Goal: Task Accomplishment & Management: Manage account settings

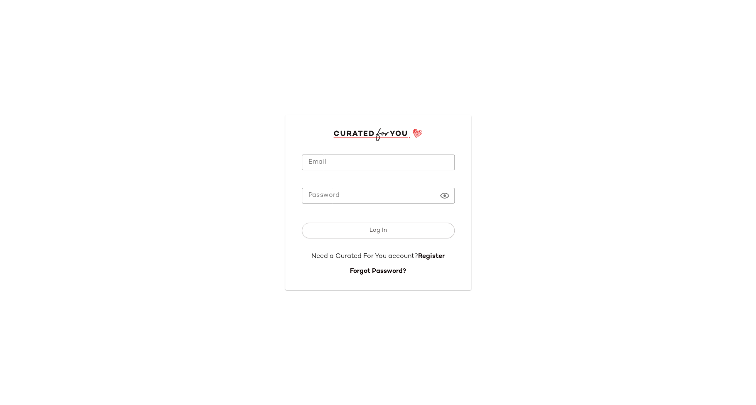
type input "**********"
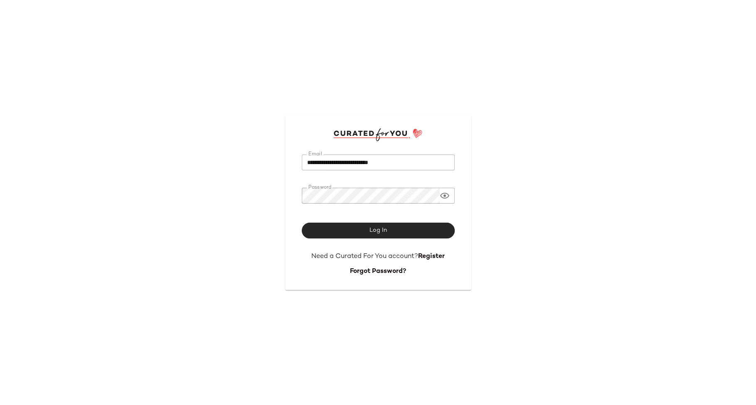
click at [360, 231] on button "Log In" at bounding box center [378, 231] width 153 height 16
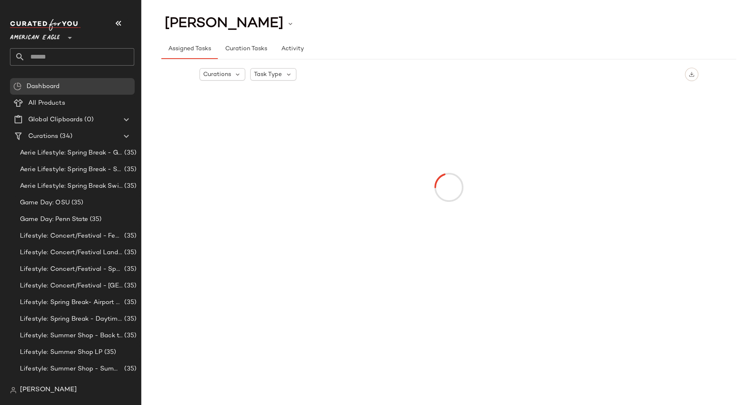
click at [57, 37] on span "American Eagle" at bounding box center [35, 35] width 50 height 15
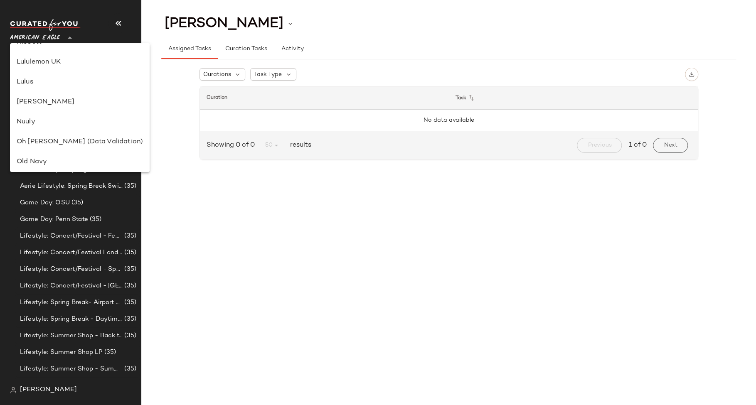
scroll to position [465, 0]
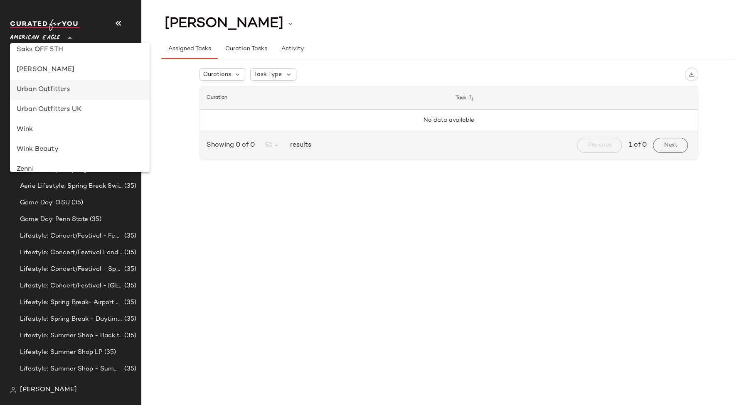
click at [59, 91] on div "Urban Outfitters" at bounding box center [80, 90] width 126 height 10
type input "**"
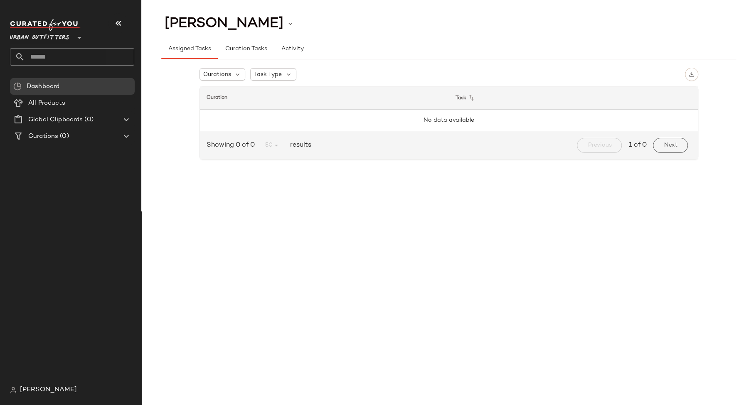
click at [63, 58] on input "text" at bounding box center [79, 56] width 109 height 17
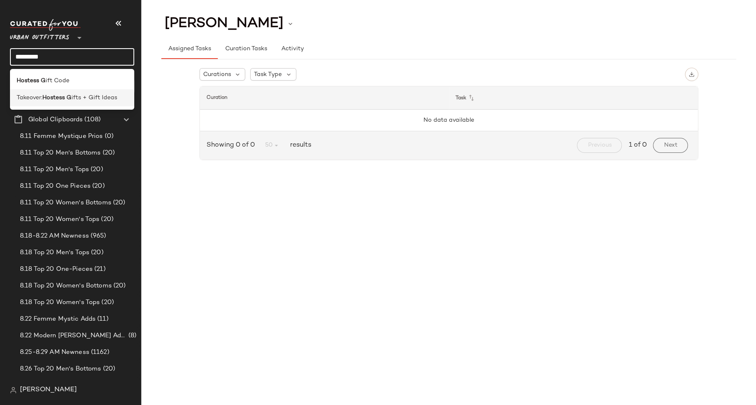
type input "*********"
click at [63, 102] on div "Takeover: Hostess G ifts + Gift Ideas" at bounding box center [72, 97] width 124 height 17
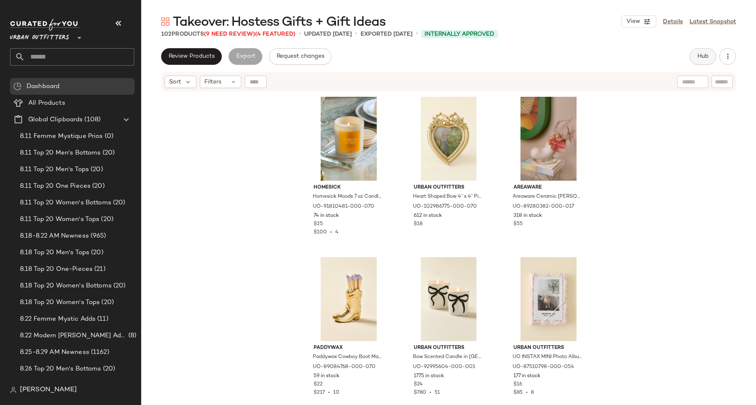
click at [705, 59] on span "Hub" at bounding box center [703, 56] width 12 height 7
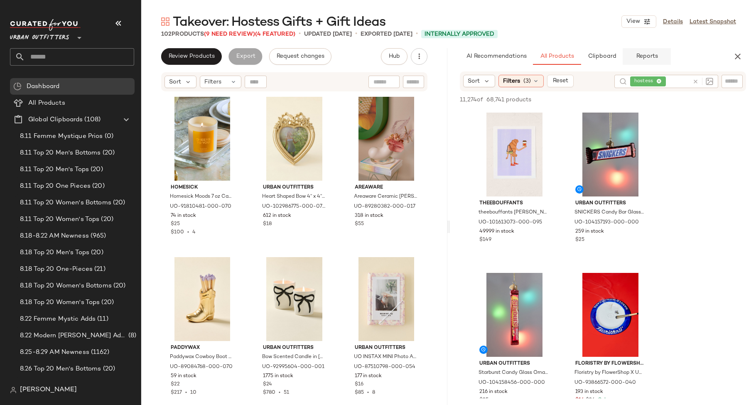
click at [632, 58] on button "Reports" at bounding box center [647, 56] width 48 height 17
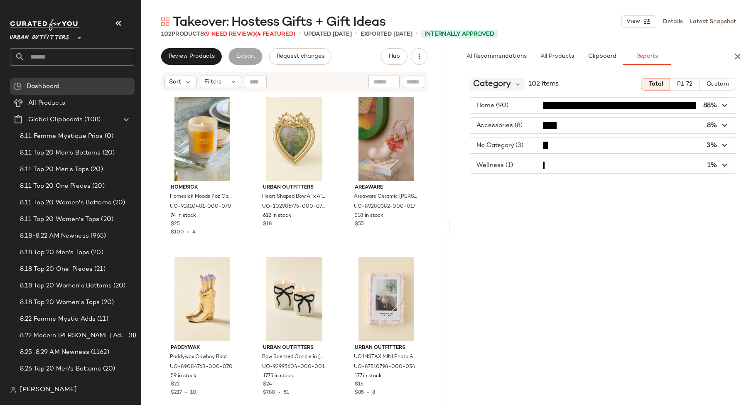
click at [511, 86] on div "Category" at bounding box center [497, 84] width 55 height 12
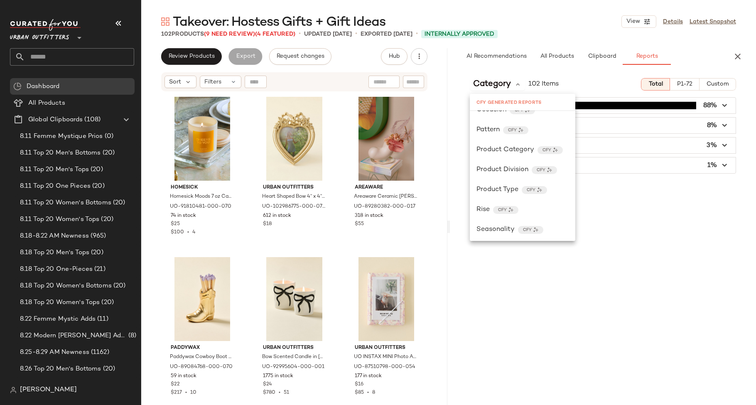
scroll to position [433, 0]
click at [514, 125] on span "Product Category" at bounding box center [506, 128] width 58 height 10
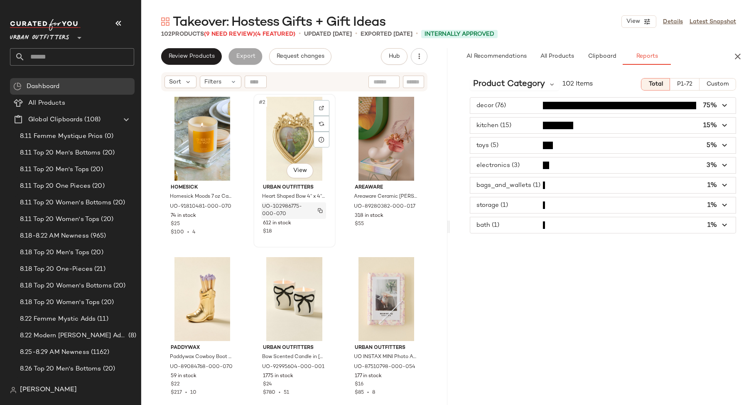
click at [304, 206] on span "UO-102986775-000-070" at bounding box center [285, 210] width 47 height 15
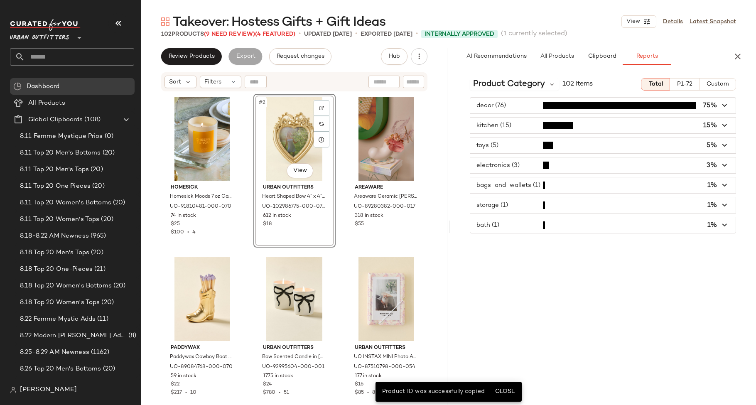
click at [550, 307] on div "Product Category 102 Items Total P1-72 Custom decor (76) 75% kitchen (15) 15% t…" at bounding box center [603, 238] width 306 height 334
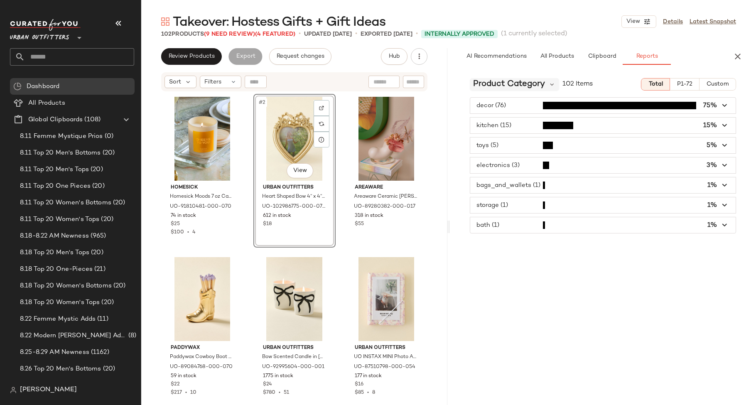
click at [520, 82] on span "Product Category" at bounding box center [509, 84] width 72 height 12
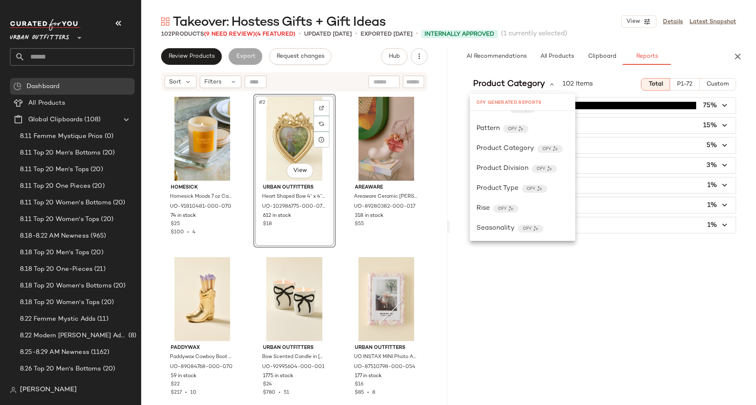
scroll to position [433, 0]
click at [537, 292] on div "Product Category 102 Items Total P1-72 Custom decor (76) 75% kitchen (15) 15% t…" at bounding box center [603, 238] width 306 height 334
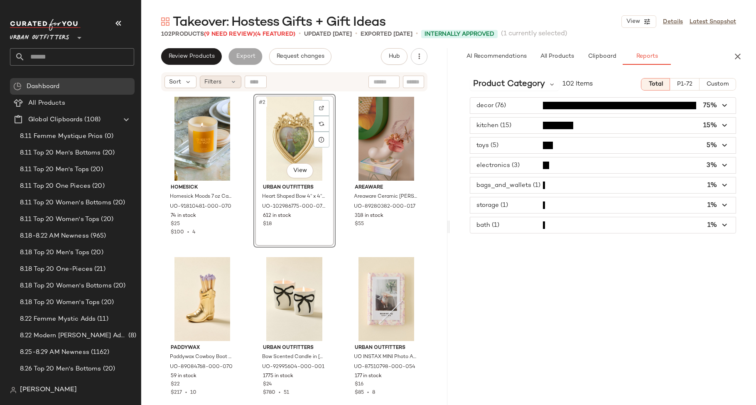
click at [216, 85] on span "Filters" at bounding box center [212, 82] width 17 height 9
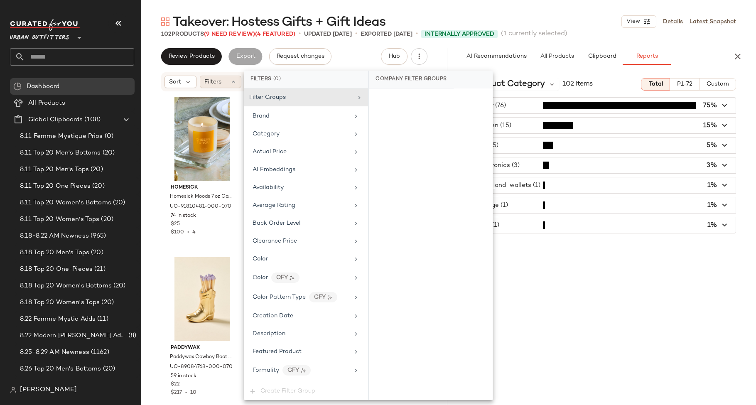
click at [216, 85] on span "Filters" at bounding box center [212, 82] width 17 height 9
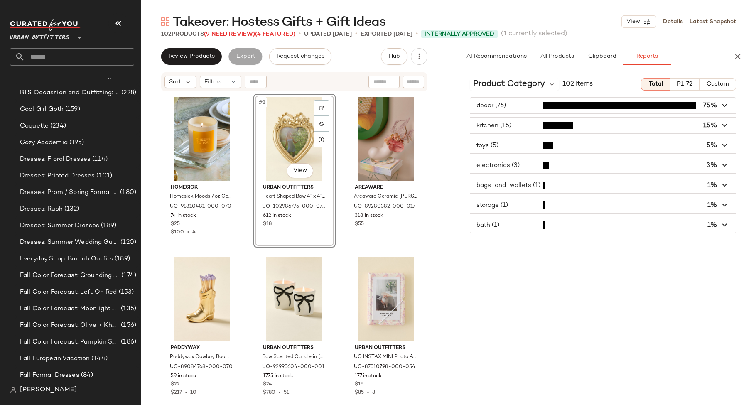
scroll to position [2297, 0]
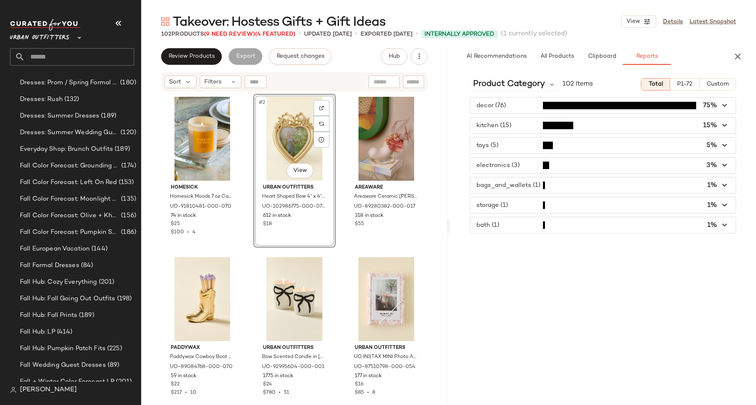
click at [477, 297] on div "Product Category 102 Items Total P1-72 Custom decor (76) 75% kitchen (15) 15% t…" at bounding box center [603, 238] width 306 height 334
click at [186, 79] on icon at bounding box center [187, 81] width 7 height 7
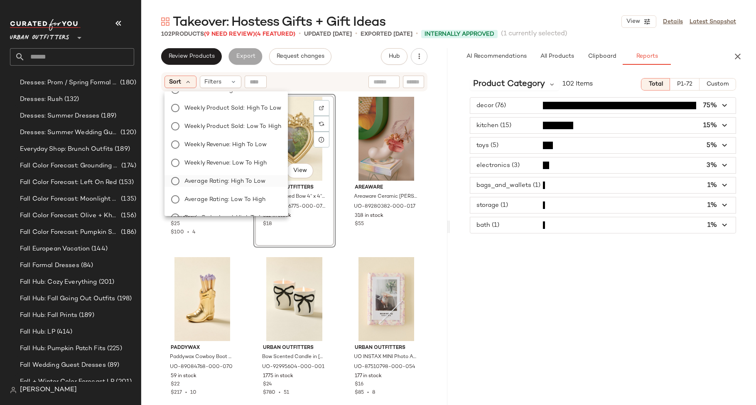
scroll to position [142, 0]
click at [220, 80] on span "Filters" at bounding box center [212, 82] width 17 height 9
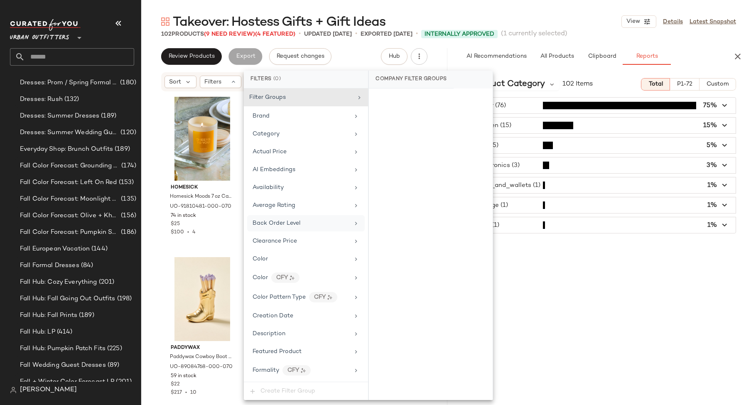
click at [302, 215] on div "Back Order Level" at bounding box center [306, 223] width 118 height 16
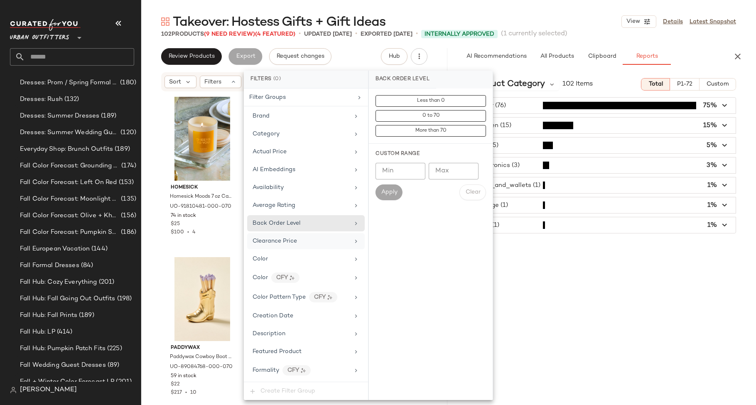
click at [302, 233] on div "Clearance Price" at bounding box center [306, 241] width 118 height 16
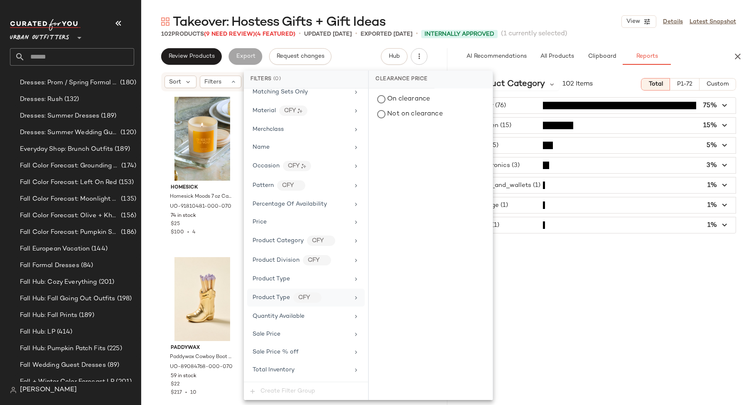
scroll to position [448, 0]
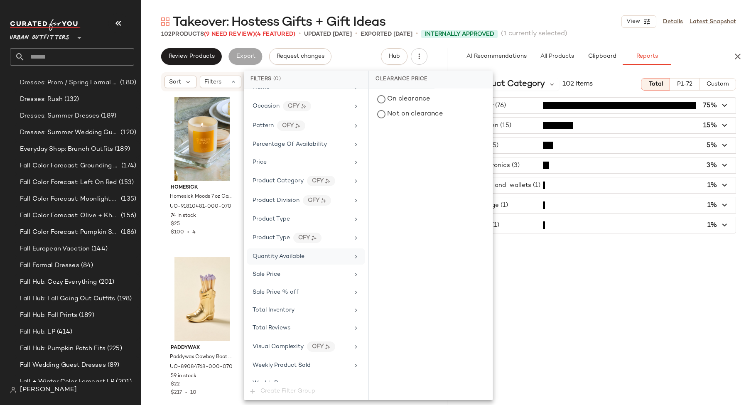
click at [300, 253] on span "Quantity Available" at bounding box center [279, 256] width 52 height 6
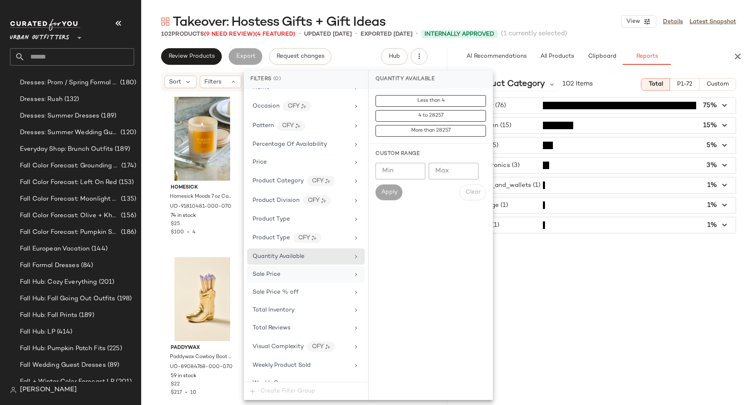
click at [300, 270] on div "Sale Price" at bounding box center [301, 274] width 97 height 9
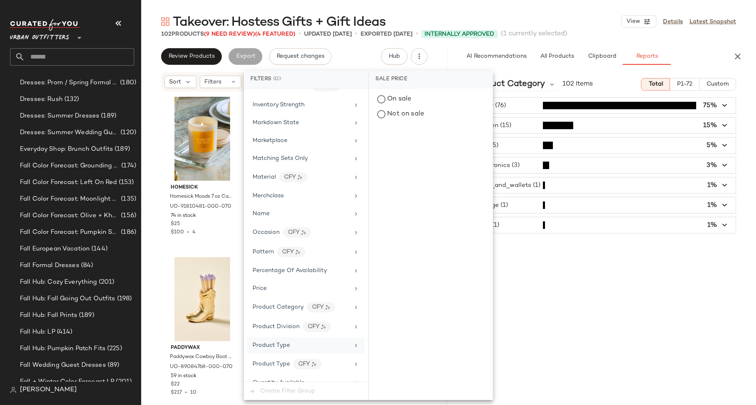
scroll to position [331, 0]
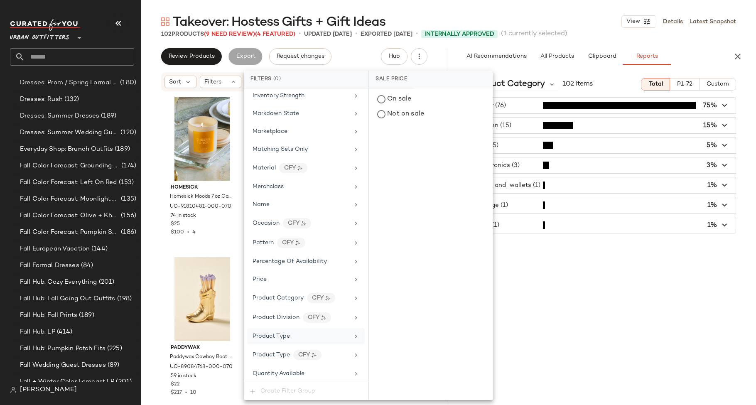
click at [299, 332] on div "Product Type" at bounding box center [301, 336] width 97 height 9
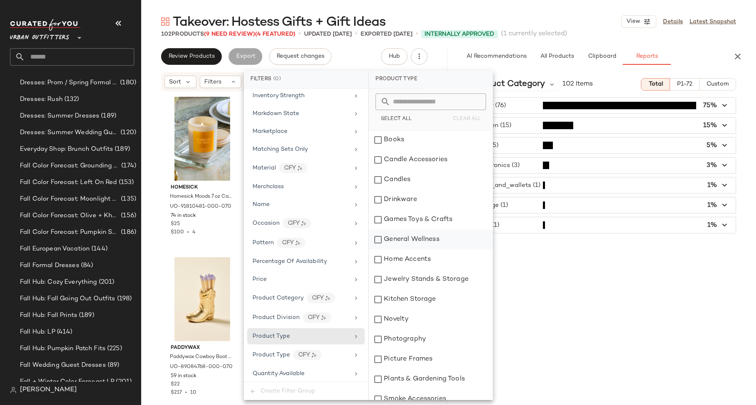
scroll to position [109, 0]
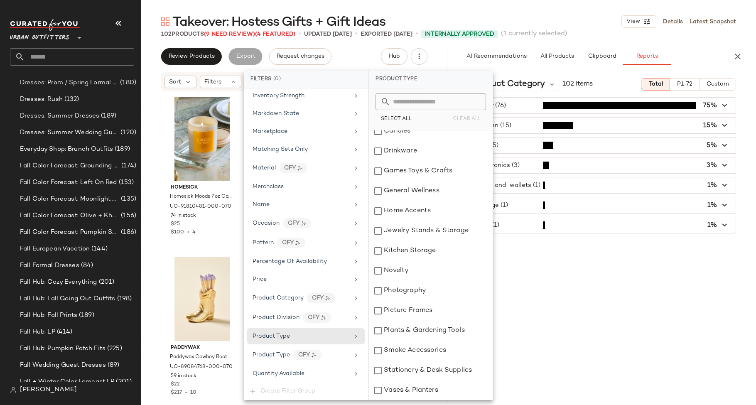
click at [280, 39] on div "Takeover: Hostess Gifts + Gift Ideas View Details Latest Snapshot 102 Products …" at bounding box center [448, 209] width 615 height 392
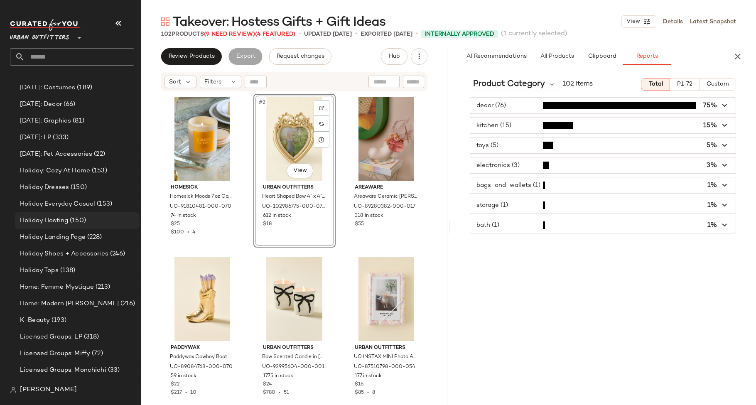
scroll to position [3246, 0]
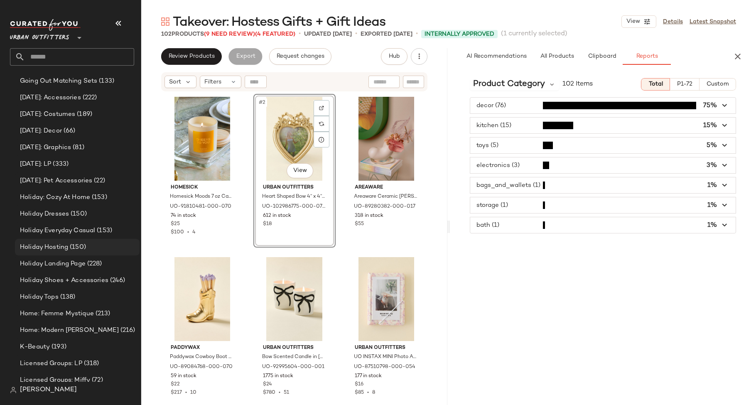
click at [80, 251] on span "(150)" at bounding box center [77, 248] width 18 height 10
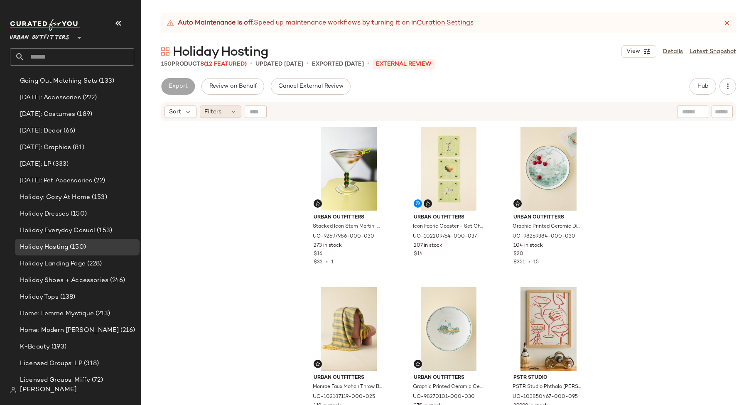
click at [216, 111] on span "Filters" at bounding box center [212, 112] width 17 height 9
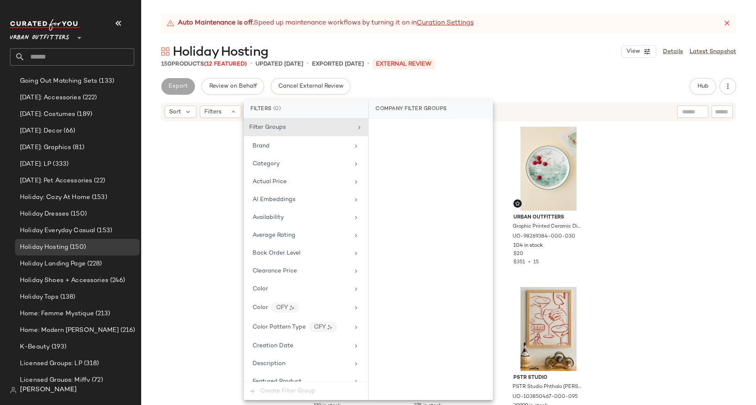
click at [203, 237] on div "Urban Outfitters Stacked Icon Stem Martini Glass in Green at Urban Outfitters U…" at bounding box center [448, 274] width 615 height 304
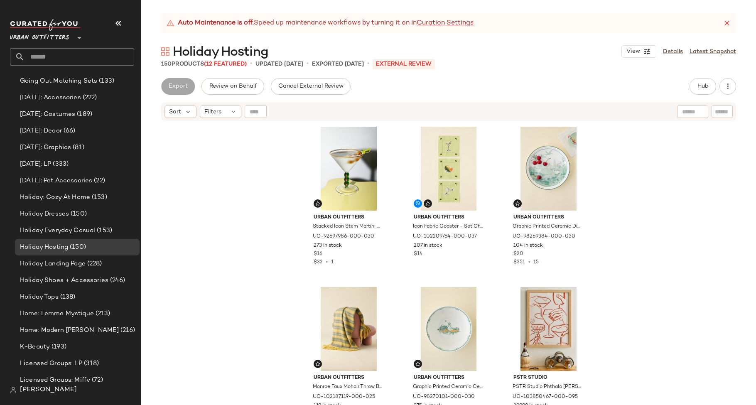
click at [222, 118] on div "Sort Filters" at bounding box center [448, 111] width 575 height 19
click at [227, 109] on div "Filters" at bounding box center [221, 112] width 42 height 12
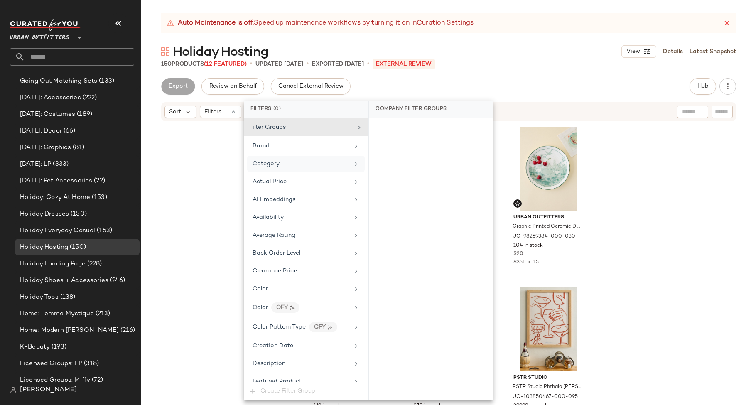
click at [272, 170] on div "Category" at bounding box center [306, 164] width 118 height 16
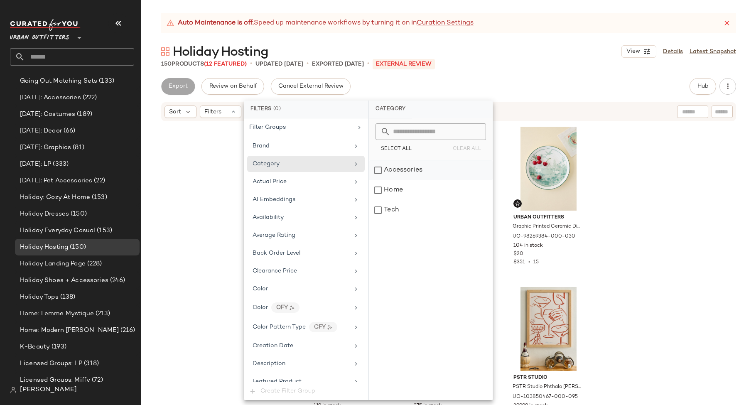
click at [429, 179] on div "Accessories" at bounding box center [431, 170] width 124 height 20
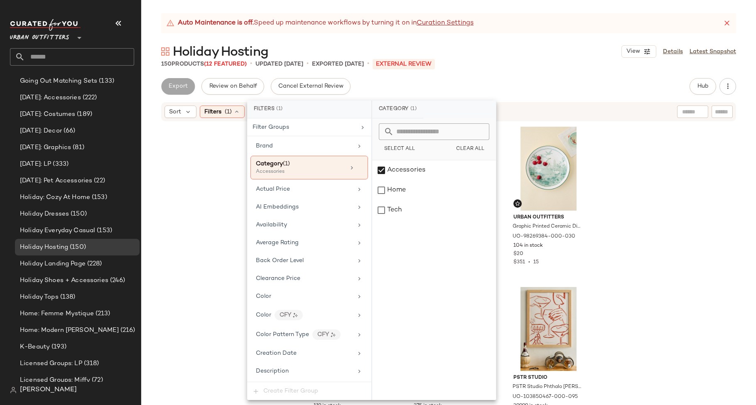
click at [472, 71] on div "Auto Maintenance is off. Speed up maintenance workflows by turning it on in Cur…" at bounding box center [448, 209] width 615 height 392
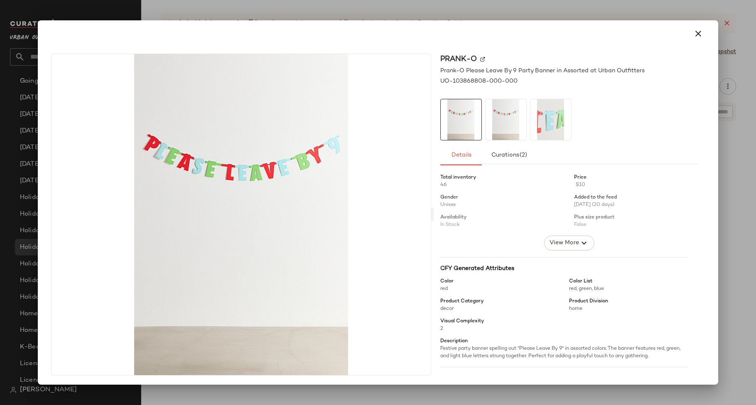
click at [329, 15] on div at bounding box center [378, 202] width 756 height 405
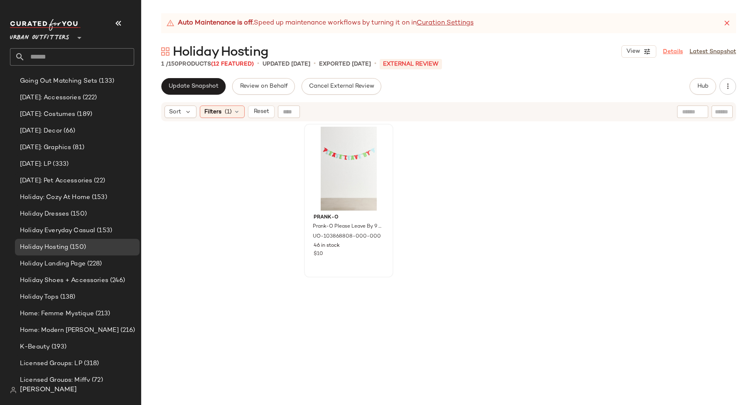
click at [669, 49] on link "Details" at bounding box center [673, 51] width 20 height 9
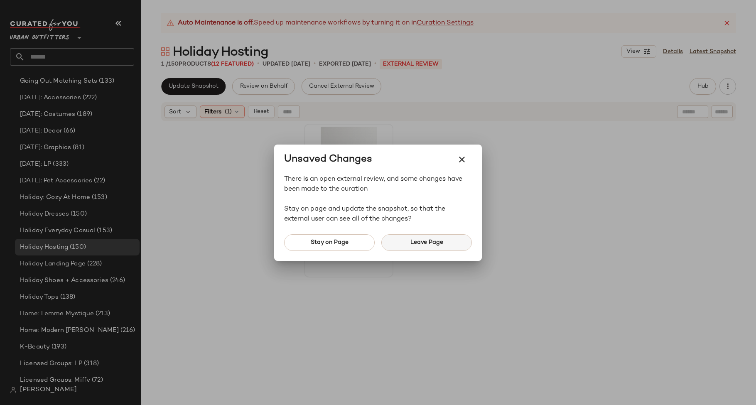
click at [388, 236] on button "Leave Page" at bounding box center [426, 242] width 91 height 17
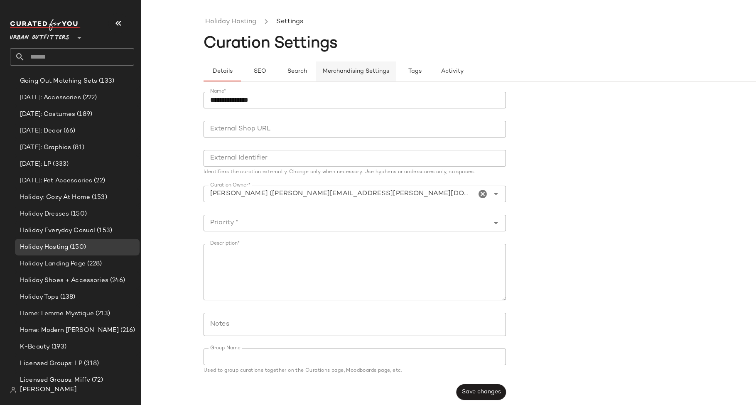
click at [352, 71] on span "Merchandising Settings" at bounding box center [355, 71] width 67 height 7
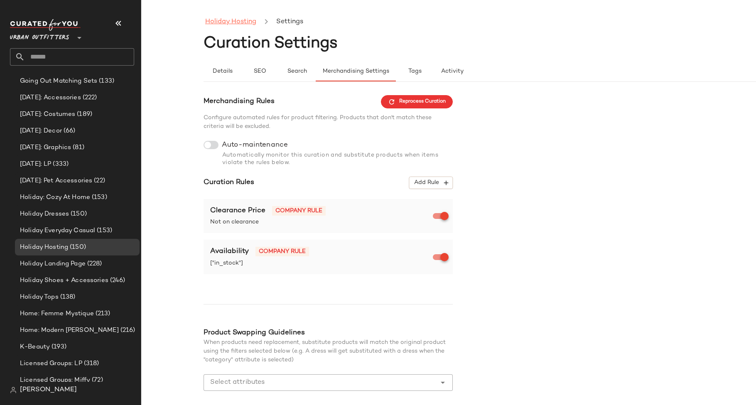
click at [239, 24] on link "Holiday Hosting" at bounding box center [230, 22] width 51 height 11
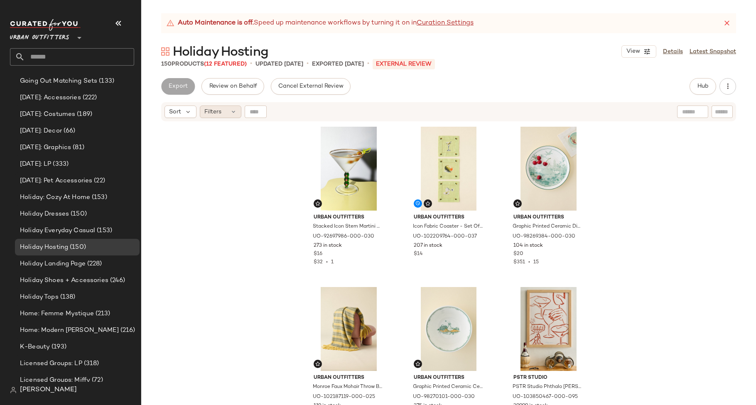
click at [213, 113] on span "Filters" at bounding box center [212, 112] width 17 height 9
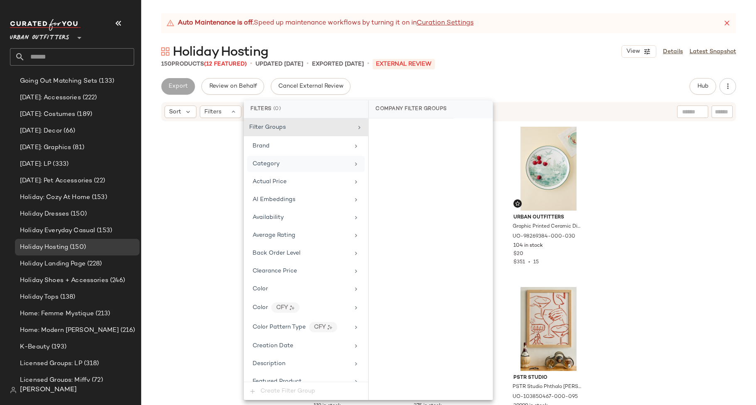
click at [271, 170] on div "Category" at bounding box center [306, 164] width 118 height 16
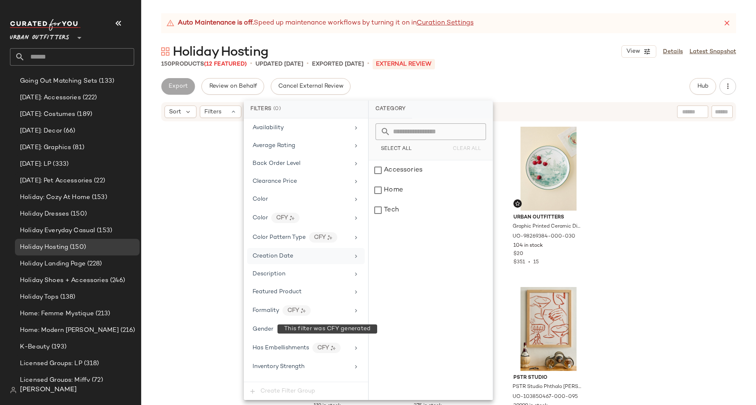
scroll to position [105, 0]
